Goal: Complete application form

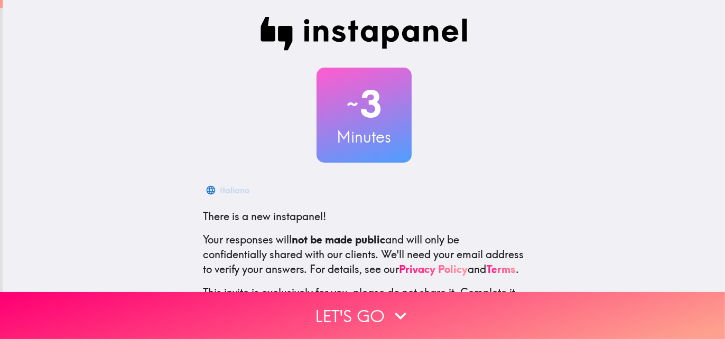
scroll to position [5, 0]
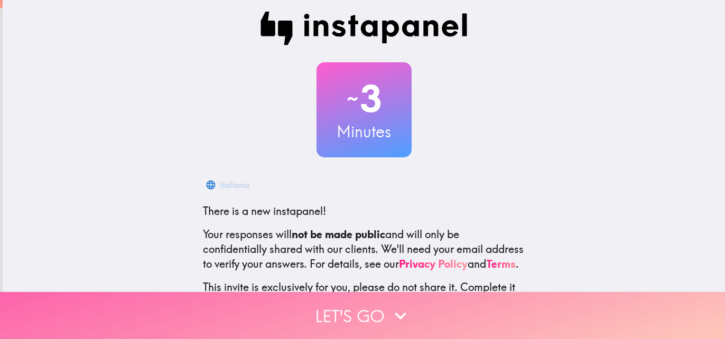
click at [369, 303] on button "Let's go" at bounding box center [362, 315] width 725 height 47
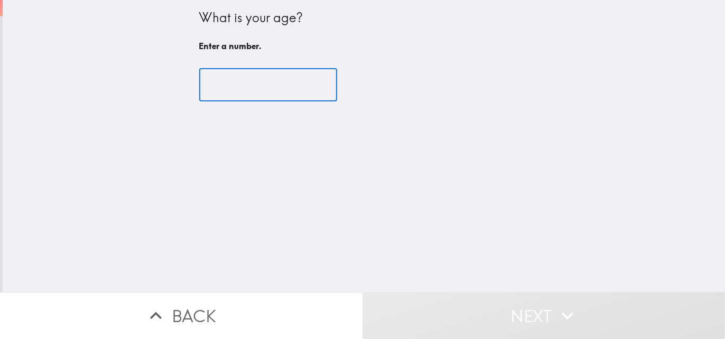
click at [245, 95] on input "number" at bounding box center [268, 85] width 138 height 33
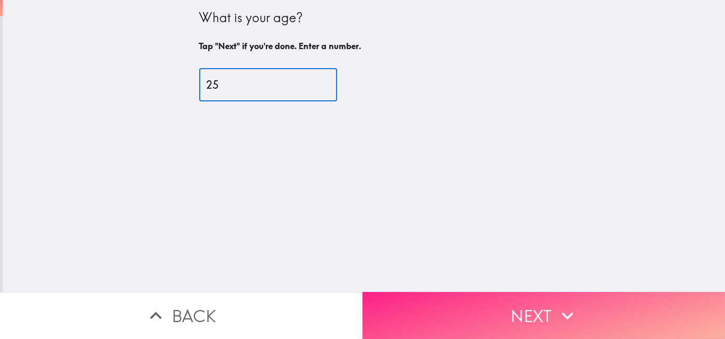
type input "25"
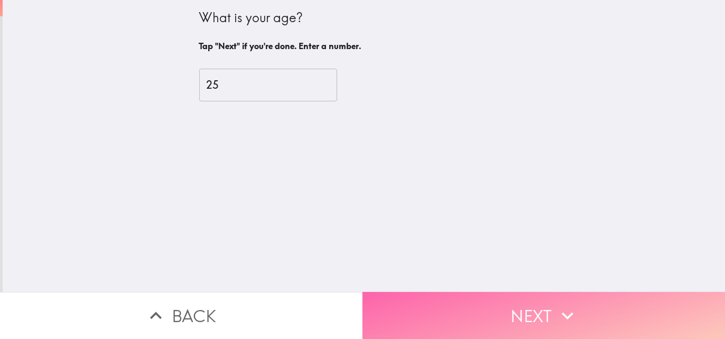
click at [473, 309] on button "Next" at bounding box center [544, 315] width 363 height 47
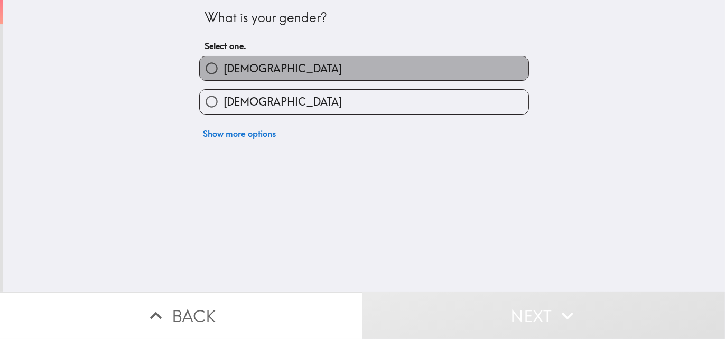
click at [231, 62] on span "[DEMOGRAPHIC_DATA]" at bounding box center [283, 68] width 118 height 15
click at [224, 62] on input "[DEMOGRAPHIC_DATA]" at bounding box center [212, 69] width 24 height 24
radio input "true"
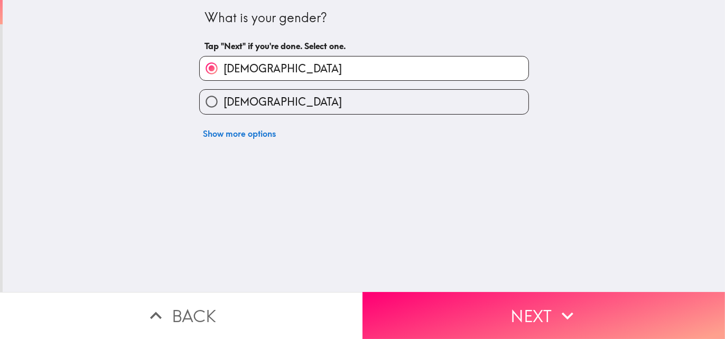
click at [469, 280] on div "What is your gender? Tap "Next" if you're done. Select one. [DEMOGRAPHIC_DATA] …" at bounding box center [364, 146] width 723 height 292
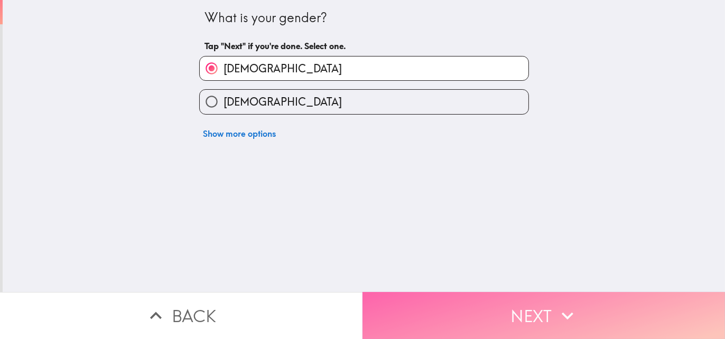
click at [472, 296] on button "Next" at bounding box center [544, 315] width 363 height 47
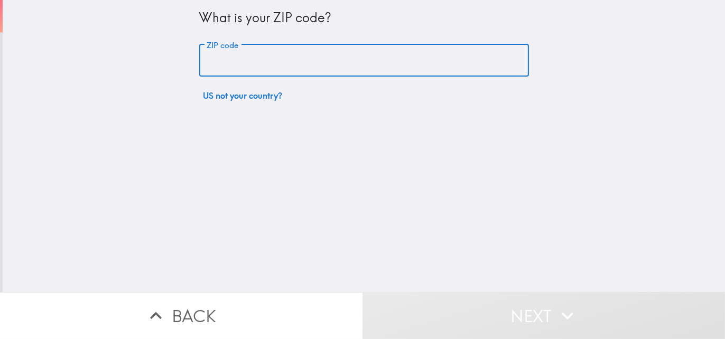
click at [328, 74] on input "ZIP code" at bounding box center [364, 60] width 330 height 33
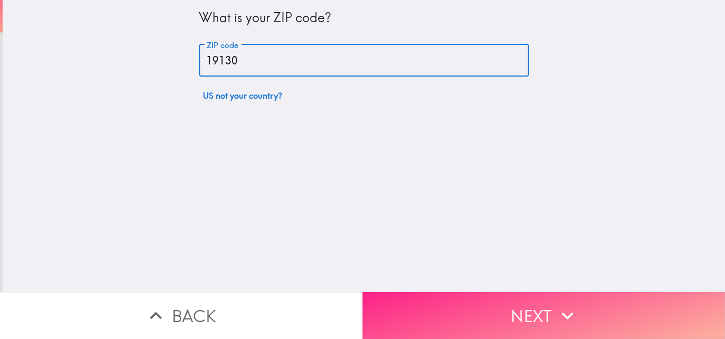
type input "19130"
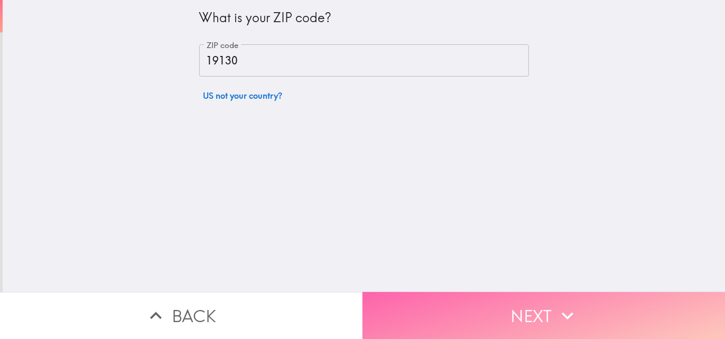
click at [464, 301] on button "Next" at bounding box center [544, 315] width 363 height 47
